Goal: Task Accomplishment & Management: Manage account settings

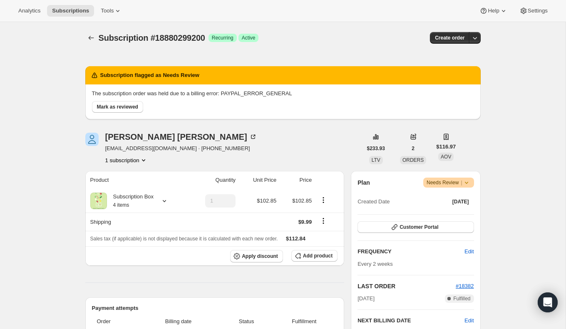
click at [335, 15] on div "Analytics Subscriptions Tools Help Settings" at bounding box center [283, 11] width 566 height 22
drag, startPoint x: 94, startPoint y: 92, endPoint x: 218, endPoint y: 92, distance: 123.7
click at [218, 93] on p "The subscription order was held due to a billing error: PAYPAL_ERROR_GENERAL" at bounding box center [283, 94] width 382 height 8
click at [270, 133] on div "[PERSON_NAME] [EMAIL_ADDRESS][DOMAIN_NAME] · [PHONE_NUMBER] 1 subscription" at bounding box center [223, 149] width 277 height 32
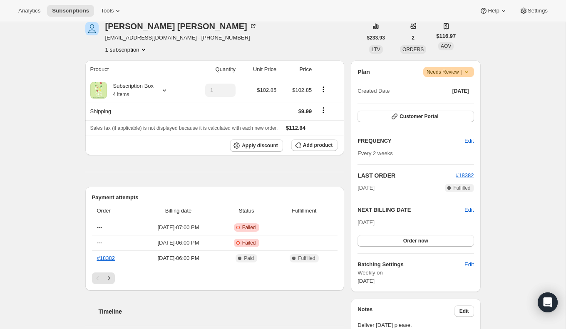
scroll to position [112, 0]
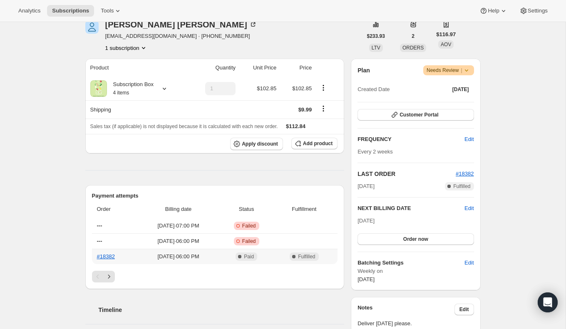
click at [271, 254] on span "Complete Paid" at bounding box center [246, 257] width 49 height 8
click at [302, 258] on span "Fulfilled" at bounding box center [306, 257] width 17 height 7
click at [111, 254] on link "#18382" at bounding box center [106, 257] width 18 height 6
click at [448, 116] on button "Customer Portal" at bounding box center [416, 115] width 116 height 12
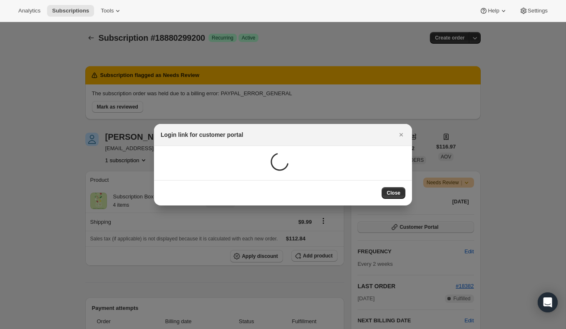
scroll to position [0, 0]
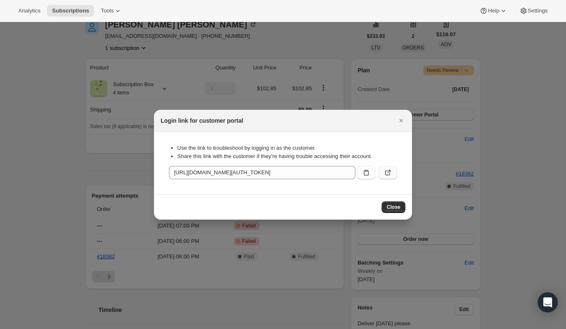
click at [388, 174] on icon ":r1h:" at bounding box center [388, 173] width 8 height 8
click at [359, 172] on button ":r1h:" at bounding box center [366, 172] width 18 height 13
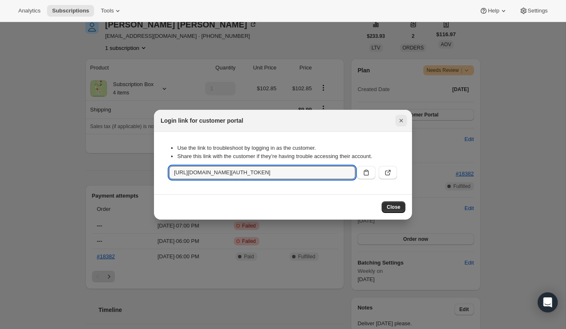
click at [402, 120] on icon "Close" at bounding box center [401, 120] width 3 height 3
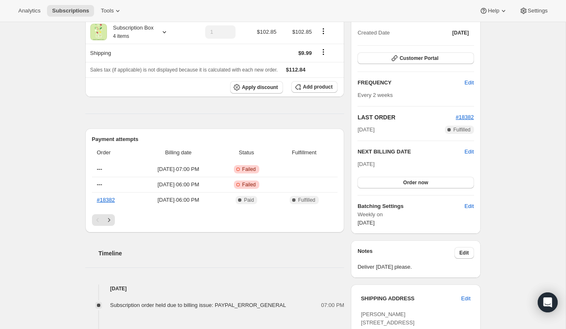
scroll to position [170, 0]
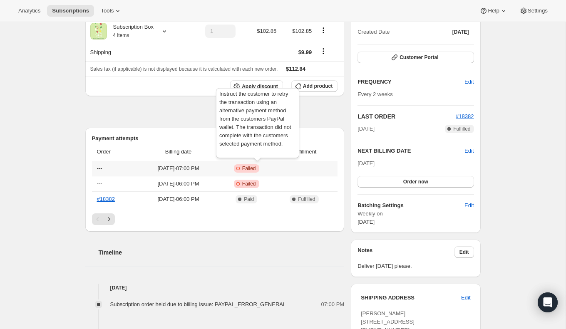
click at [256, 170] on span "Failed" at bounding box center [249, 168] width 14 height 7
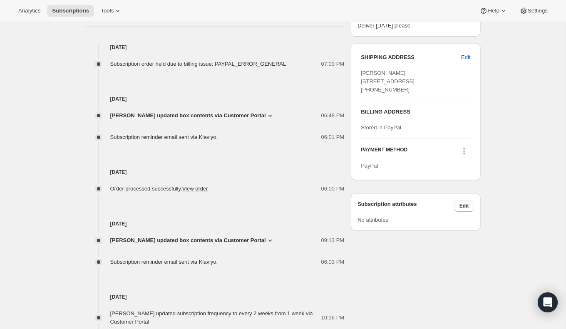
scroll to position [410, 0]
drag, startPoint x: 367, startPoint y: 144, endPoint x: 429, endPoint y: 142, distance: 61.7
click at [429, 133] on div "Stored in PayPal" at bounding box center [416, 129] width 110 height 8
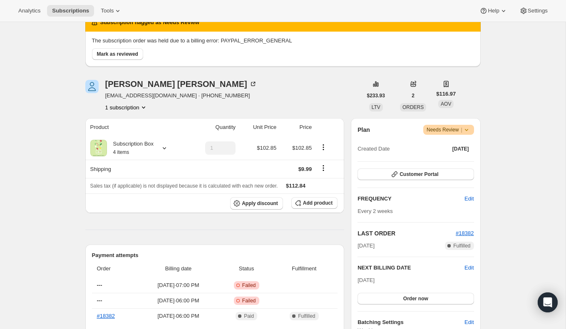
scroll to position [0, 0]
